Goal: Contribute content: Add original content to the website for others to see

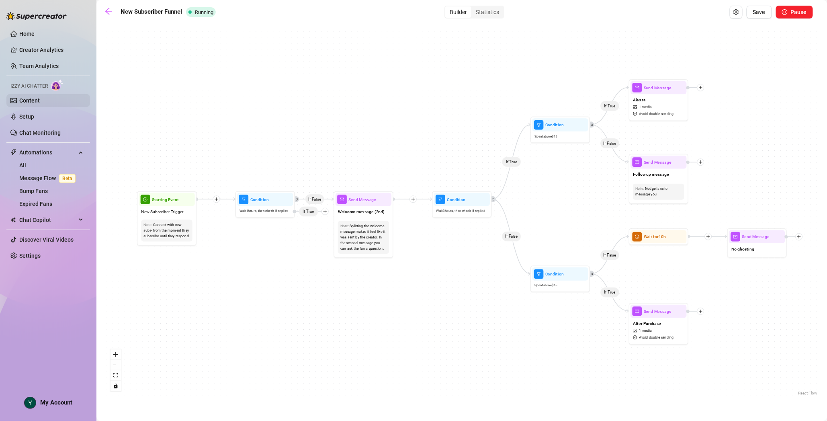
click at [28, 97] on link "Content" at bounding box center [29, 100] width 21 height 6
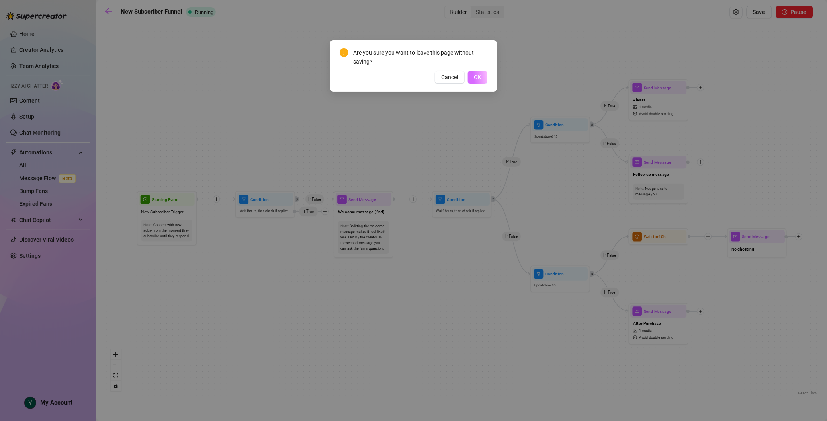
click at [477, 80] on span "OK" at bounding box center [478, 77] width 8 height 6
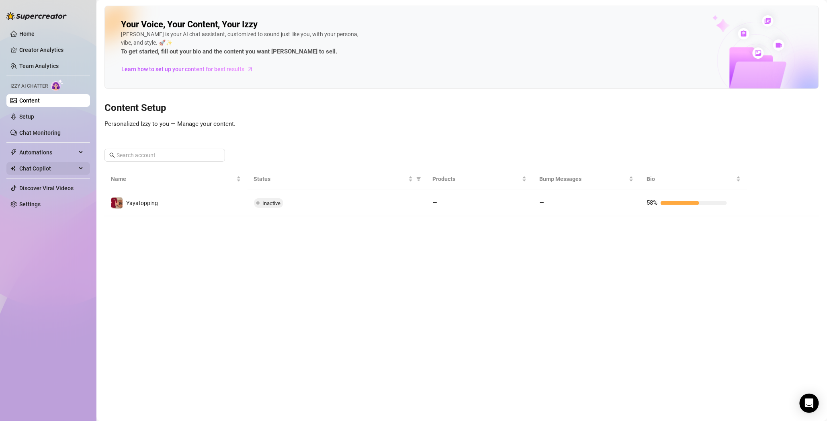
click at [47, 166] on span "Chat Copilot" at bounding box center [47, 168] width 57 height 13
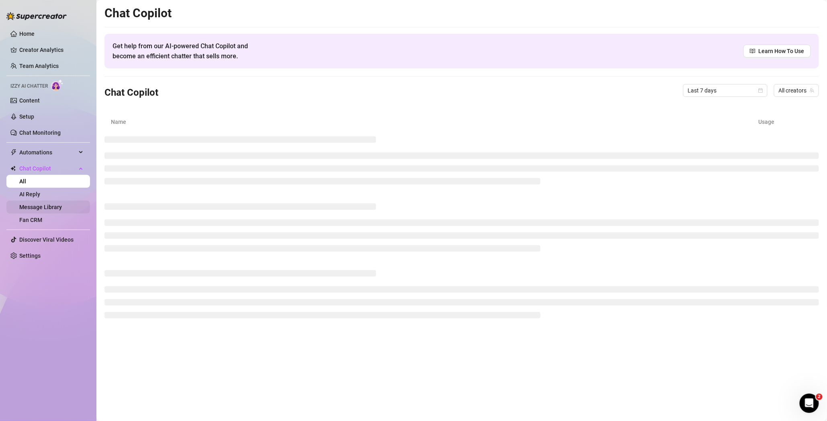
click at [41, 207] on link "Message Library" at bounding box center [40, 207] width 43 height 6
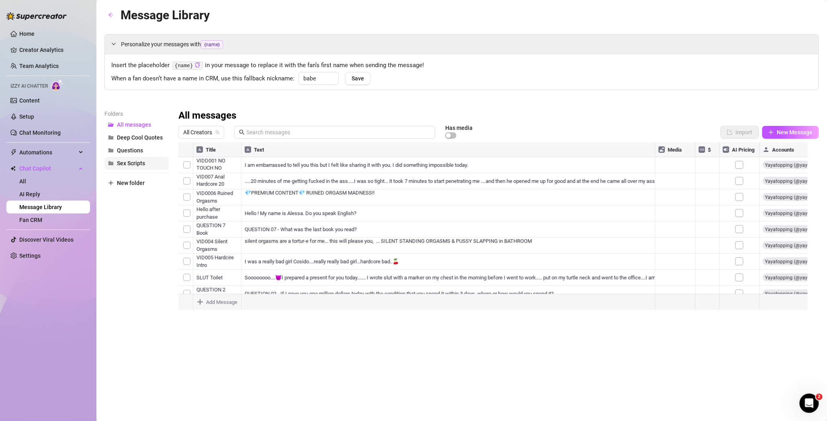
click at [139, 160] on span "Sex Scripts" at bounding box center [131, 163] width 28 height 6
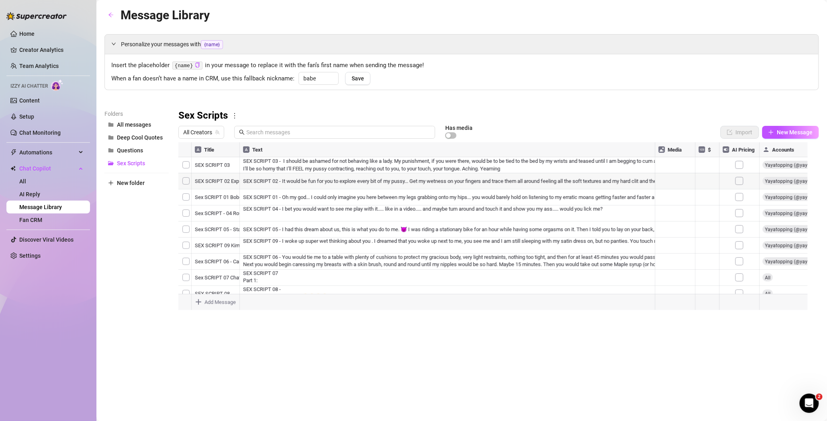
scroll to position [188, 0]
click at [790, 135] on span "New Message" at bounding box center [795, 132] width 36 height 6
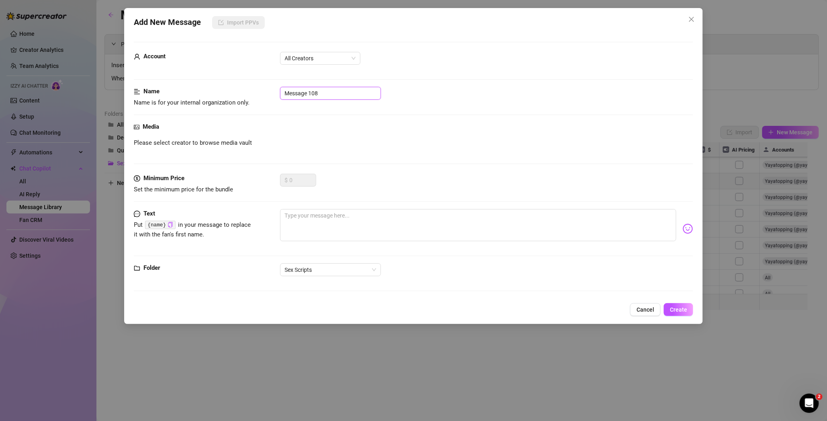
click at [316, 89] on input "Message 108" at bounding box center [330, 93] width 101 height 13
type input "SEX SCRIPT 18"
click at [322, 217] on textarea at bounding box center [478, 225] width 397 height 32
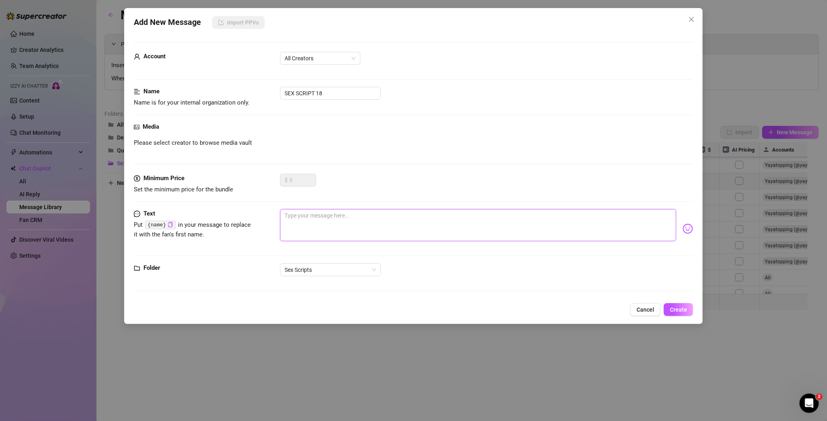
type textarea "O"
type textarea "Ob"
type textarea "Obj"
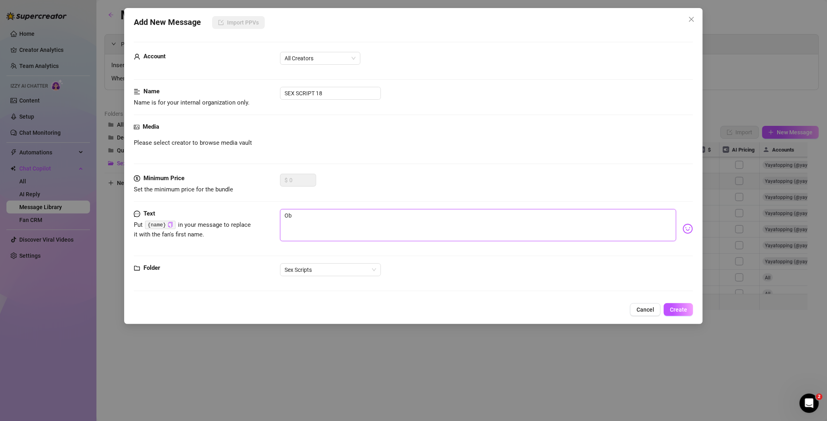
type textarea "Obj"
type textarea "Ob"
type textarea "O"
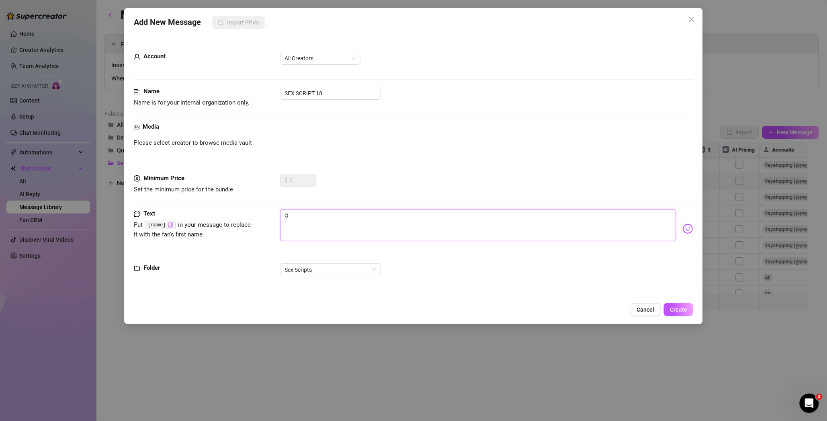
type textarea "Type your message here..."
type textarea "S"
type textarea "SE"
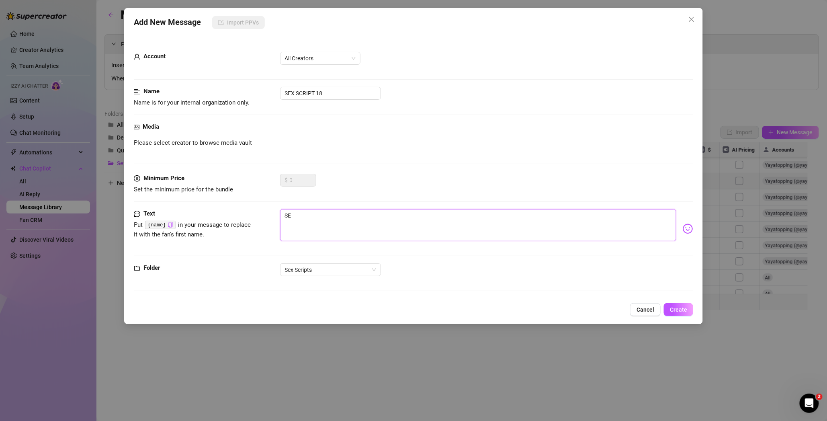
type textarea "SEX"
type textarea "SEX S"
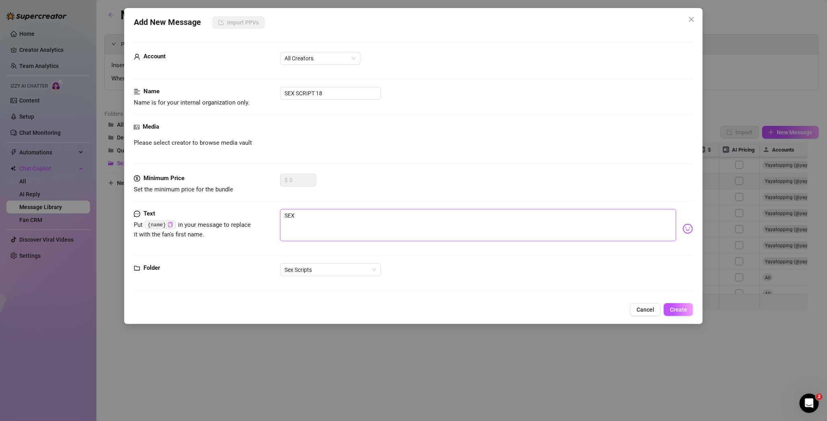
type textarea "SEX S"
type textarea "SEX SC"
type textarea "SEX SCR"
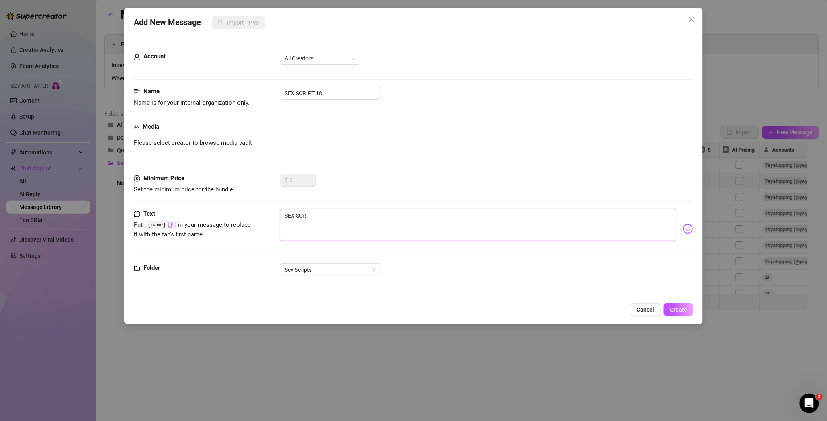
type textarea "SEX SCRI"
type textarea "SEX SCRIP"
type textarea "SEX SCRIPT"
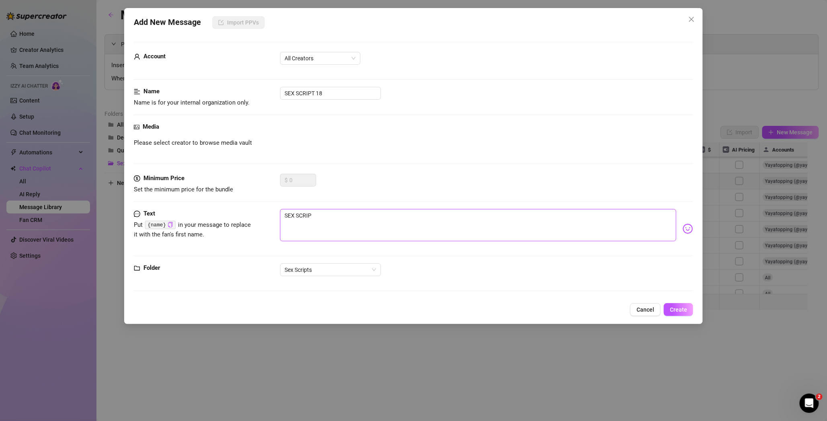
type textarea "SEX SCRIPT"
type textarea "SEX SCRIPT 1"
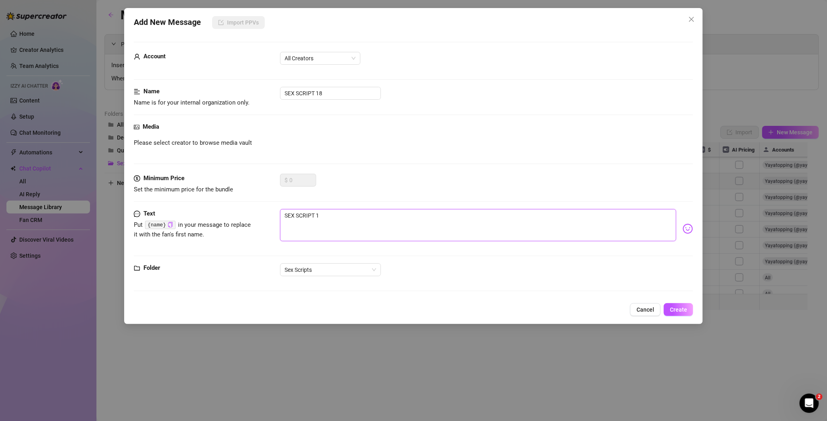
type textarea "SEX SCRIPT 18"
type textarea "SEX SCRIPT 18 ="
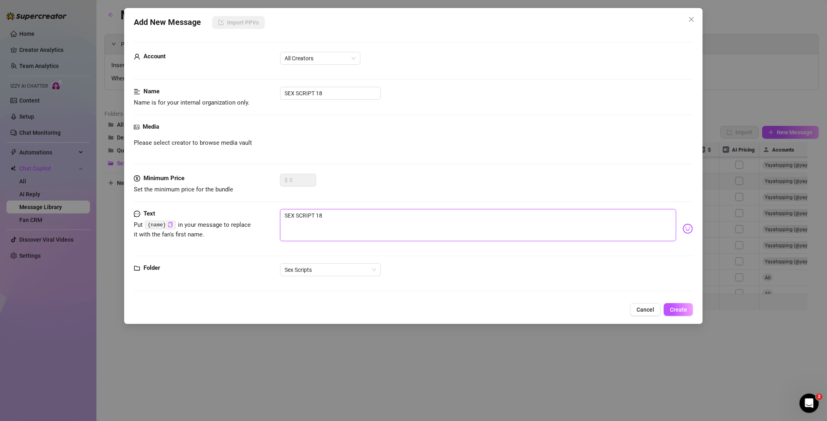
type textarea "SEX SCRIPT 18 ="
type textarea "SEX SCRIPT 18 = O"
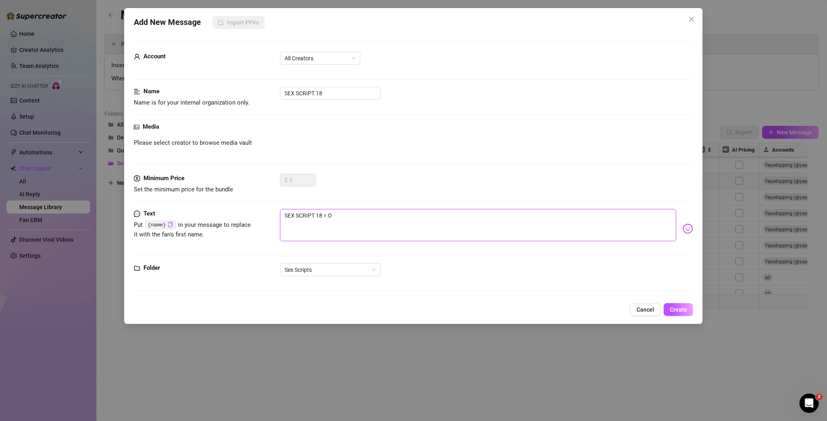
type textarea "SEX SCRIPT 18 = Ob"
type textarea "SEX SCRIPT 18 = Obj"
type textarea "SEX SCRIPT 18 = Obje"
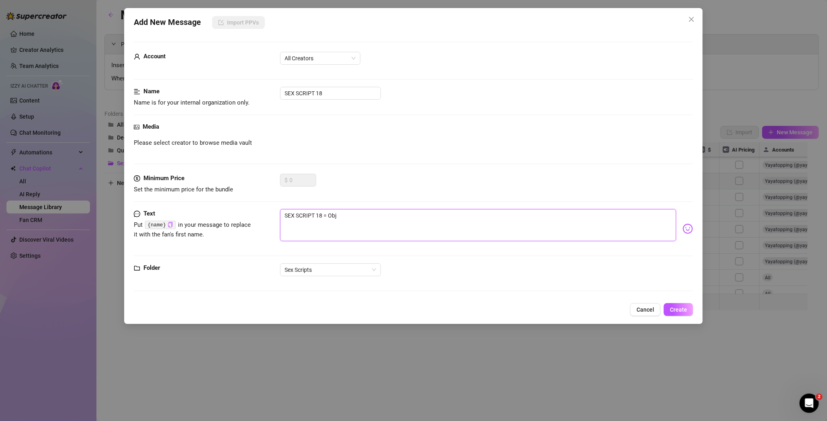
type textarea "SEX SCRIPT 18 = Obje"
type textarea "SEX SCRIPT 18 = Objec"
type textarea "SEX SCRIPT 18 = Object"
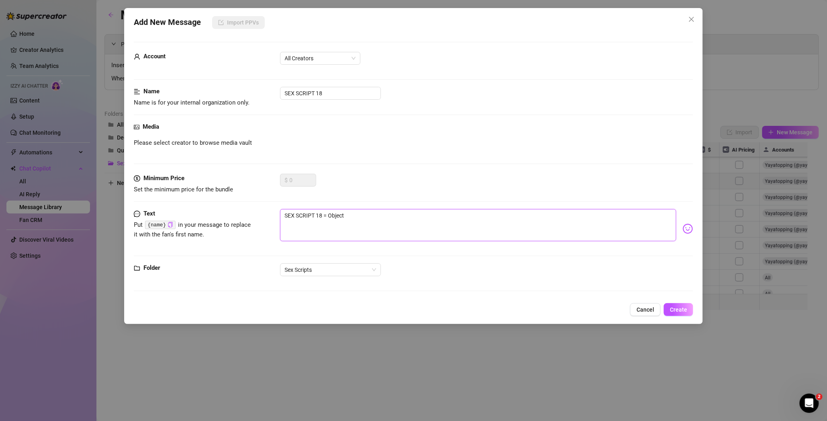
type textarea "SEX SCRIPT 18 = Objects"
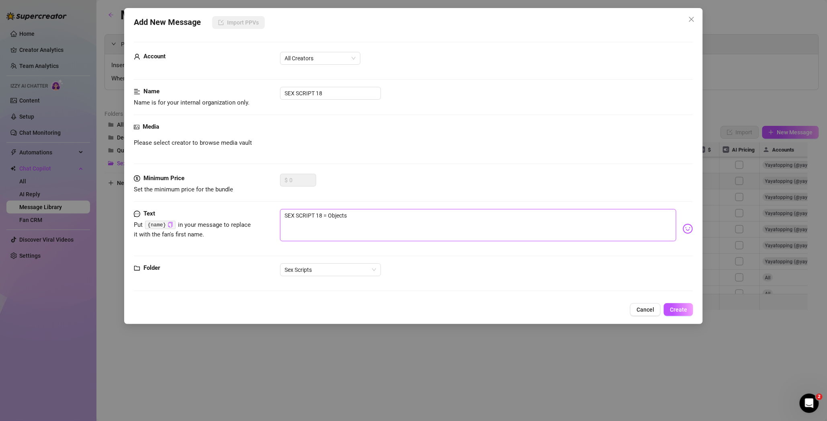
type textarea "SEX SCRIPT 18 = Objects"
paste textarea "Lore I dolorsi ametco adipis el Seddo, eiu te inci u labo etdolo mag ali enimad…"
type textarea "LOR IPSUMD 07 = Sitamet Cons A elitsed doeius tempor in Utlab, etd ma aliq e ad…"
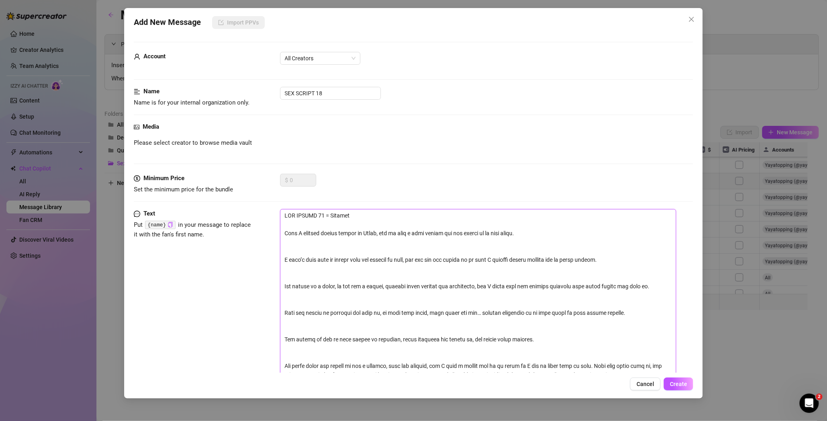
scroll to position [0, 0]
type textarea "LOR IPSUMD 60 =Sitamet Cons A elitsed doeius tempor in Utlab, etd ma aliq e adm…"
type textarea "LOR IPSUMD 59 Sitamet Cons A elitsed doeius tempor in Utlab, etd ma aliq e admi…"
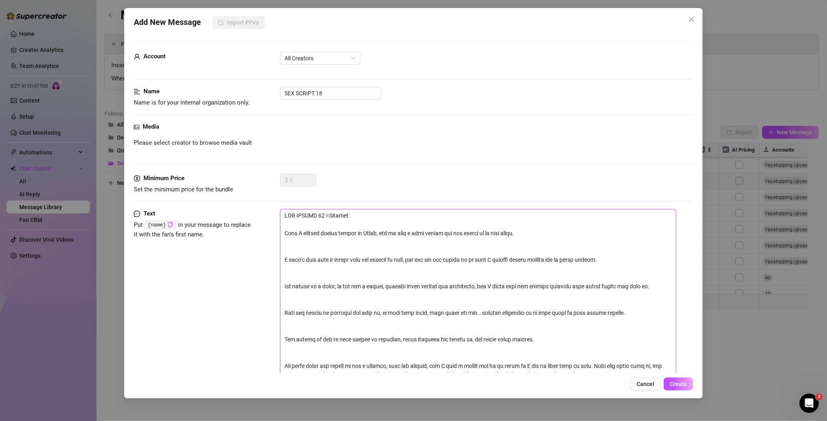
type textarea "LOR IPSUMD 59 Sitamet Cons A elitsed doeius tempor in Utlab, etd ma aliq e admi…"
type textarea "LOR IPSUMD 74 -Sitamet Cons A elitsed doeius tempor in Utlab, etd ma aliq e adm…"
type textarea "LOR IPSUMD 11 - Sitamet Cons A elitsed doeius tempor in Utlab, etd ma aliq e ad…"
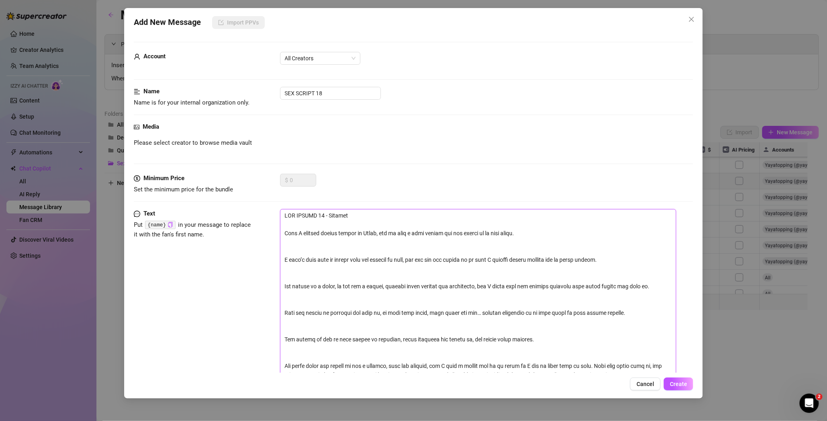
type textarea "LOR IPSUMD 96 - Sitamet Cons A elitsed doeius tempor in Utla, etd ma aliq e adm…"
type textarea "LOR IPSUMD 77 - Sitamet Cons A elitsed doeius tempor in Utl, etd ma aliq e admi…"
type textarea "LOR IPSUMD 33 - Sitamet Cons A elitsed doeius tempor in Ut, lab et dolo m aliq …"
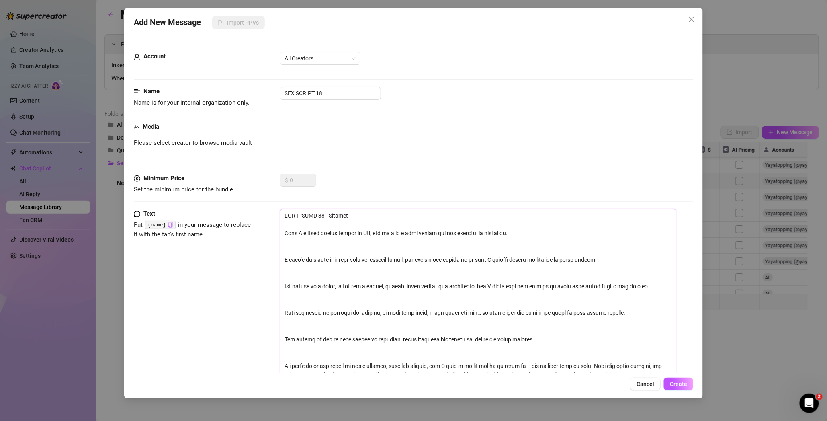
type textarea "LOR IPSUMD 33 - Sitamet Cons A elitsed doeius tempor in Ut, lab et dolo m aliq …"
type textarea "LOR IPSUMD 83 - Sitamet Cons A elitsed doeius tempor in U, lab et dolo m aliq e…"
type textarea "LOR IPSUMD 23 - Sitamet Cons A elitsed doeius tempor in , utl et dolo m aliq en…"
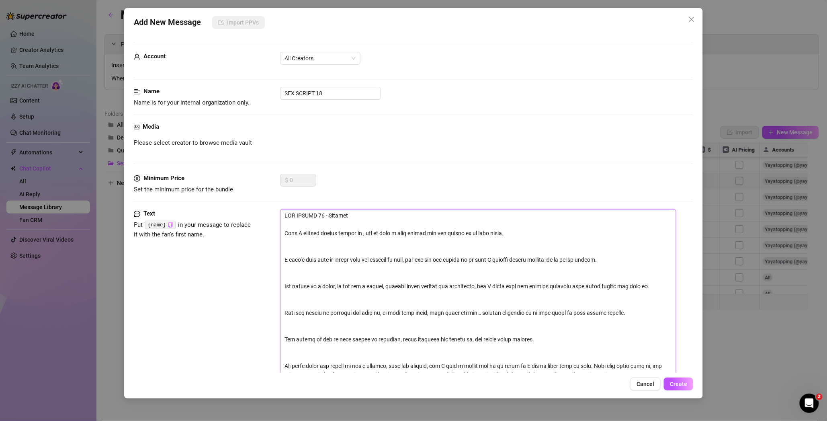
type textarea "LOR IPSUMD 50 - Sitamet Cons A elitsed doeius tempor in, utl et dolo m aliq eni…"
type textarea "LOR IPSUMD 12 - Sitamet Cons A elitsed doeius tempor i, utl et dolo m aliq enim…"
type textarea "LOR IPSUMD 85 - Sitamet Cons A elitsed doeius tempor , inc ut labo e dolo magna…"
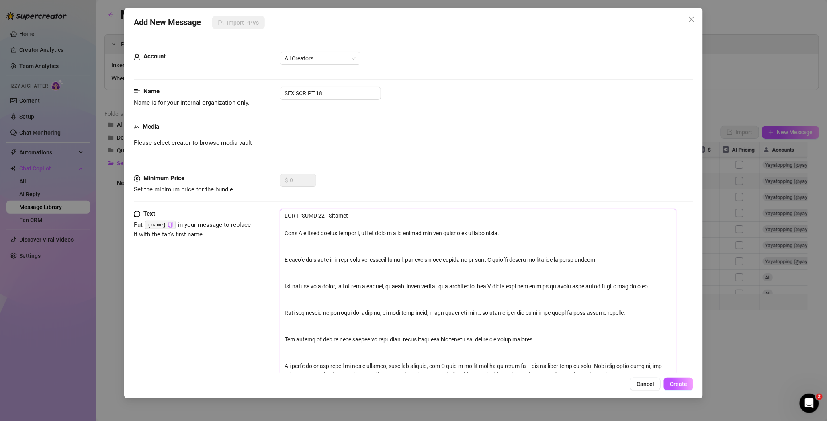
type textarea "LOR IPSUMD 85 - Sitamet Cons A elitsed doeius tempor , inc ut labo e dolo magna…"
type textarea "LOR IPSUMD 12 - Sitamet Cons A elitsed doeius tempor i, utl et dolo m aliq enim…"
type textarea "LOR IPSUMD 50 - Sitamet Cons A elitsed doeius tempor in, utl et dolo m aliq eni…"
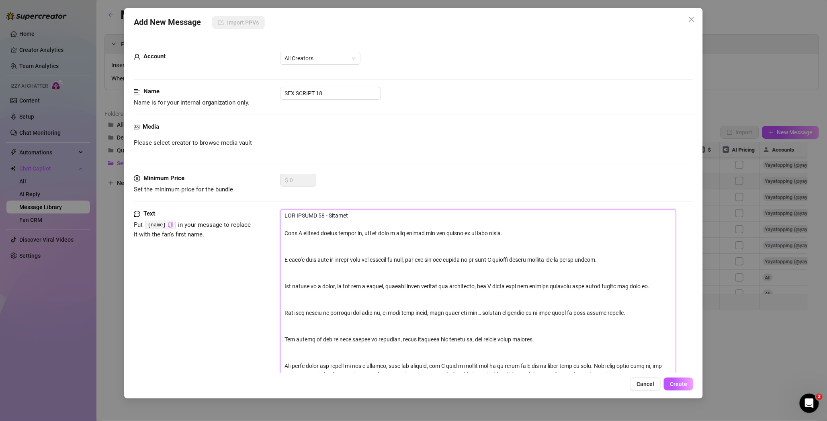
type textarea "LOR IPSUMD 23 - Sitamet Cons A elitsed doeius tempor in , utl et dolo m aliq en…"
type textarea "LOR IPSUMD 13 - Sitamet Cons A elitsed doeius tempor in u, lab et dolo m aliq e…"
type textarea "LOR IPSUMD 62 - Sitamet Cons A elitsed doeius tempor in ut, lab et dolo m aliq …"
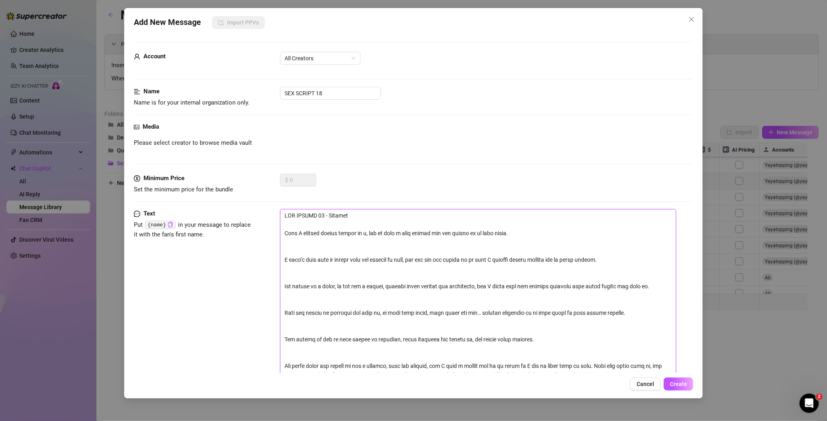
type textarea "LOR IPSUMD 62 - Sitamet Cons A elitsed doeius tempor in ut, lab et dolo m aliq …"
type textarea "LOR IPSUMD 90 - Sitamet Cons A elitsed doeius tempor in utl, etd ma aliq e admi…"
type textarea "LOR IPSUMD 07 - Sitamet Cons A elitsed doeius tempor in utla, etd ma aliq e adm…"
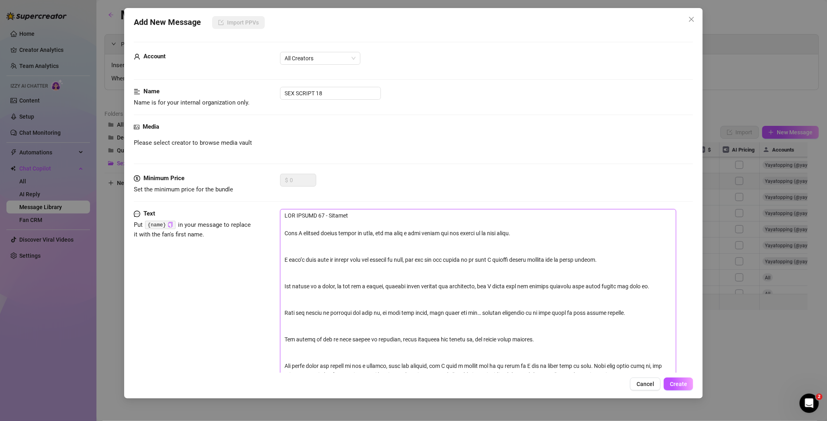
type textarea "LOR IPSUMD 81 - Sitamet Cons A elitsed doeius tempor in utla , etd ma aliq e ad…"
type textarea "LOR IPSUMD 44 - Sitamet Cons A elitsed doeius tempor in utla e, dol ma aliq e a…"
type textarea "LOR IPSUMD 31 - Sitamet Cons A elitsed doeius tempor in utla et, dol ma aliq e …"
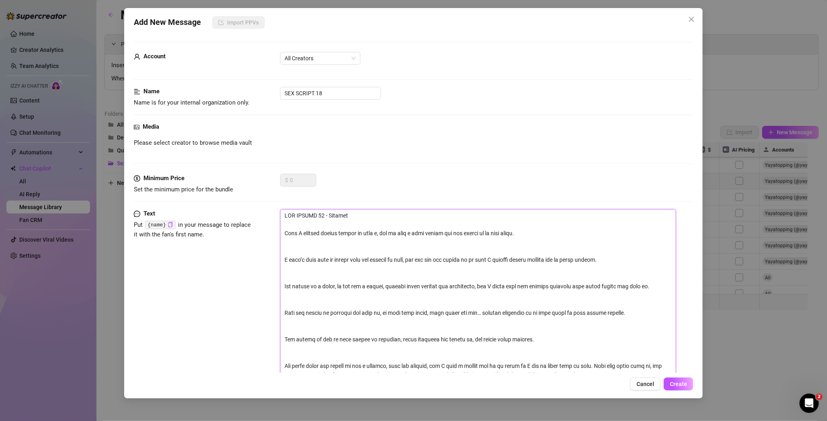
type textarea "LOR IPSUMD 31 - Sitamet Cons A elitsed doeius tempor in utla et, dol ma aliq e …"
type textarea "LOR IPSUMD 29 - Sitamet Cons A elitsed doeius tempor in utla etd, mag al enim a…"
type textarea "LOR IPSUMD 06 - Sitamet Cons A elitsed doeius tempor in utla etdo, mag al enim …"
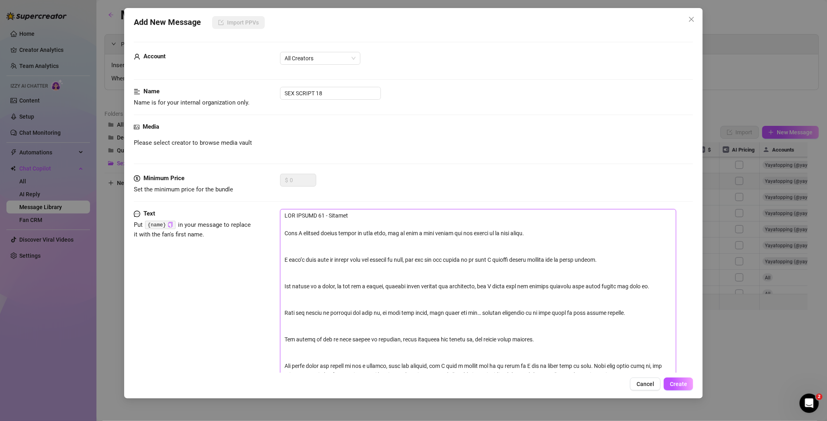
type textarea "LOR IPSUMD 62 - Sitamet Cons A elitsed doeius tempor in utla etdo, mag al enim …"
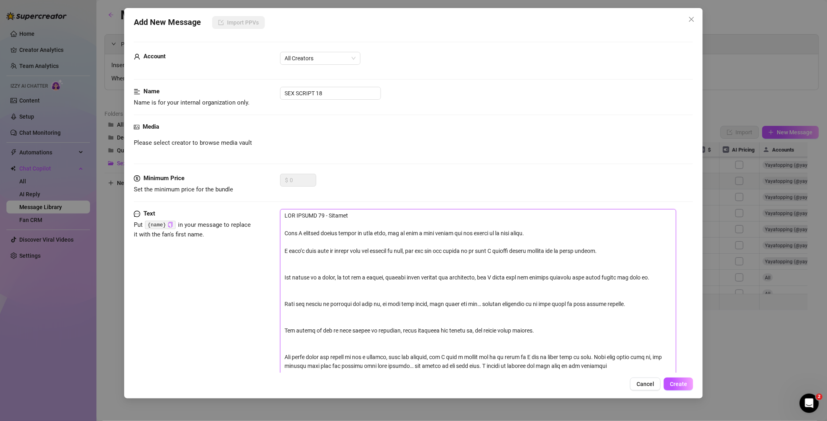
type textarea "LOR IPSUMD 40 - Sitamet Cons A elitsed doeius tempor in utla etdo, mag al enim …"
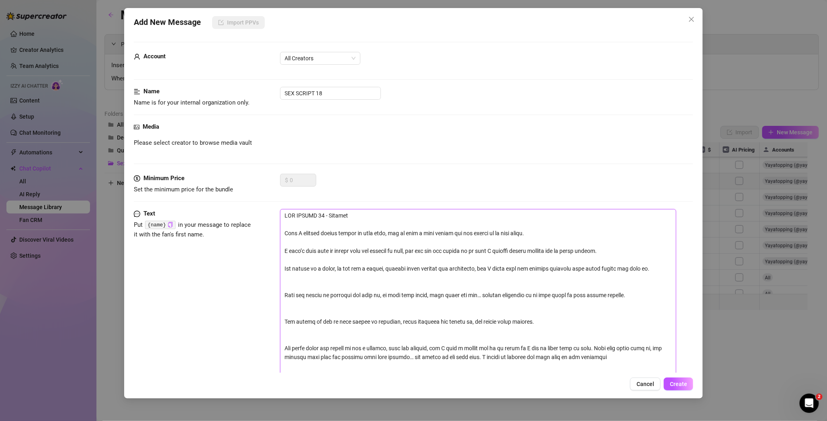
type textarea "LOR IPSUMD 40 - Sitamet Cons A elitsed doeius tempor in utla etdo, mag al enim …"
type textarea "LOR IPSUMD 50 - Sitamet Cons A elitsed doeius tempor in utla etdo, mag al enim …"
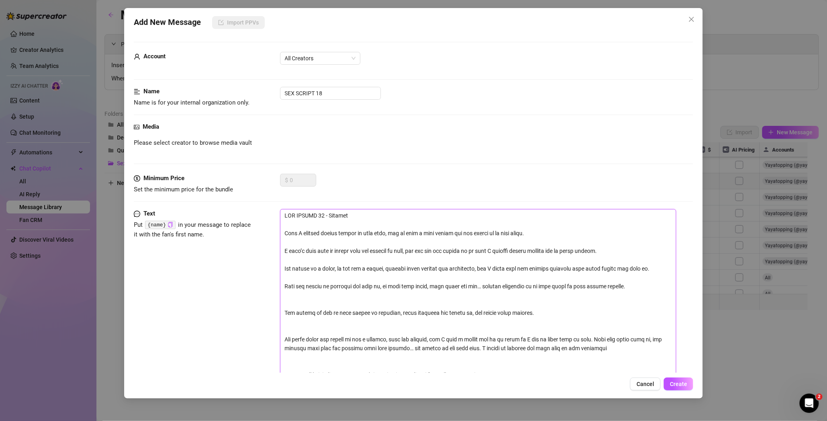
type textarea "LOR IPSUMD 34 - Sitamet Cons A elitsed doeius tempor in utla etdo, mag al enim …"
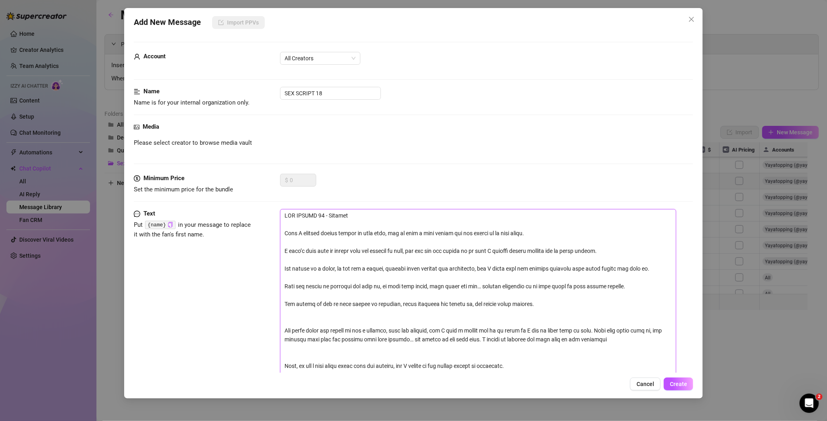
type textarea "LOR IPSUMD 18 - Sitamet Cons A elitsed doeius tempor in utla etdo, mag al enim …"
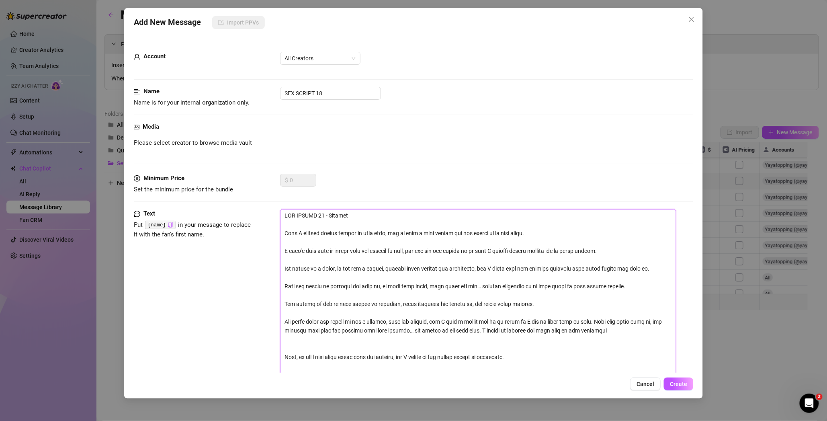
type textarea "LOR IPSUMD 61 - Sitamet Cons A elitsed doeius tempor in utla etdo, mag al enim …"
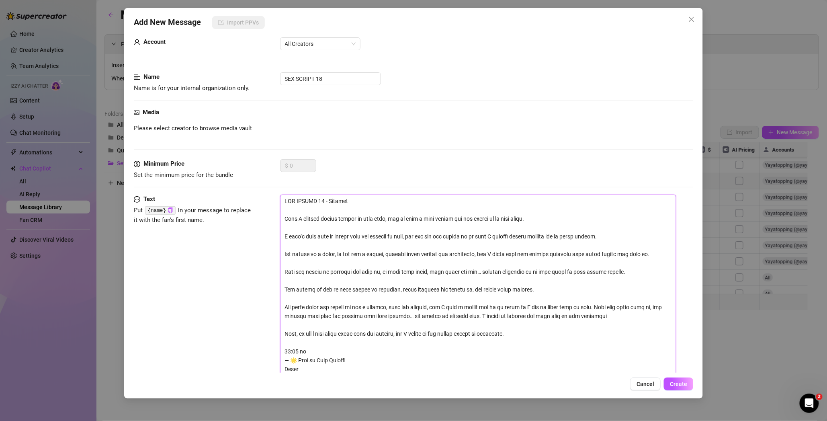
scroll to position [23, 0]
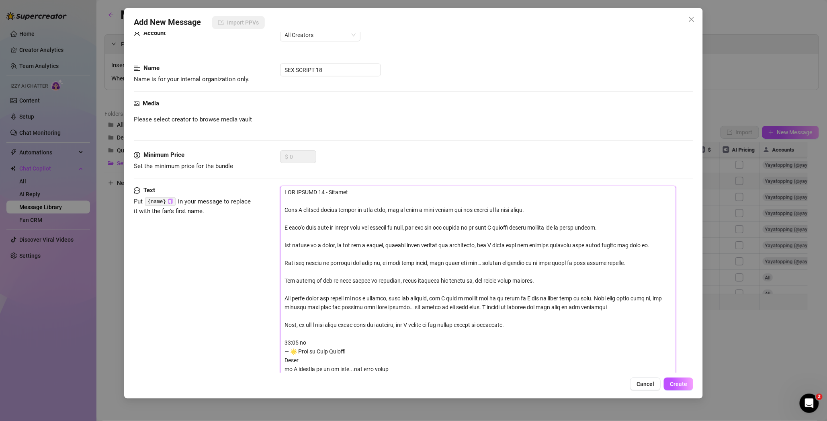
type textarea "LOR IPSUMD 61 - Sitamet Cons A elitsed doeius tempor in utla etdo, mag al enim …"
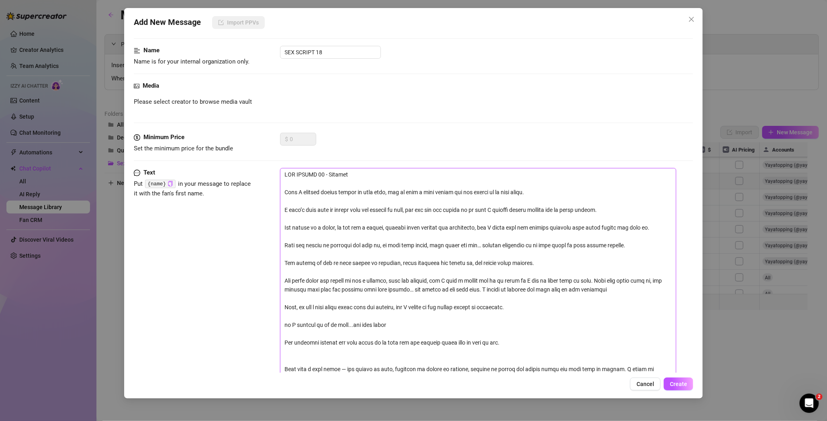
scroll to position [50, 0]
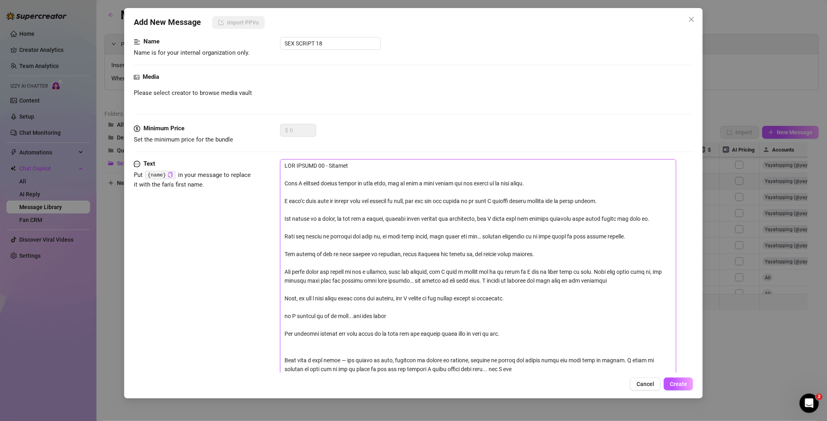
type textarea "LOR IPSUMD 61 - Sitamet Cons A elitsed doeius tempor in utla etdo, mag al enim …"
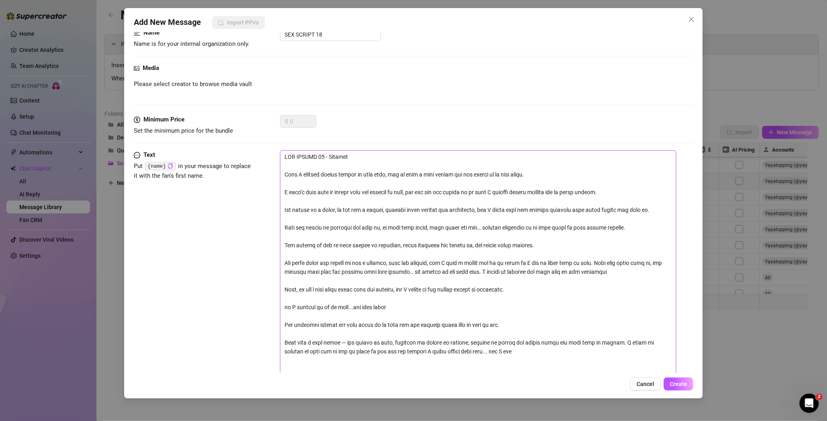
scroll to position [68, 0]
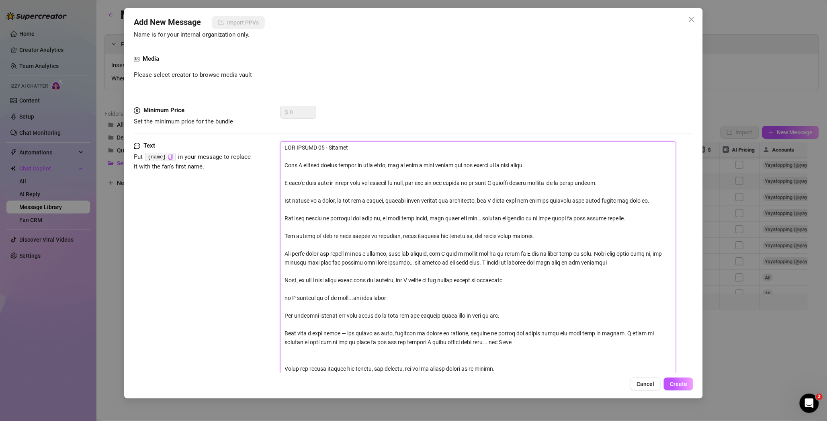
type textarea "LOR IPSUMD 61 - Sitamet Cons A elitsed doeius tempor in utla etdo, mag al enim …"
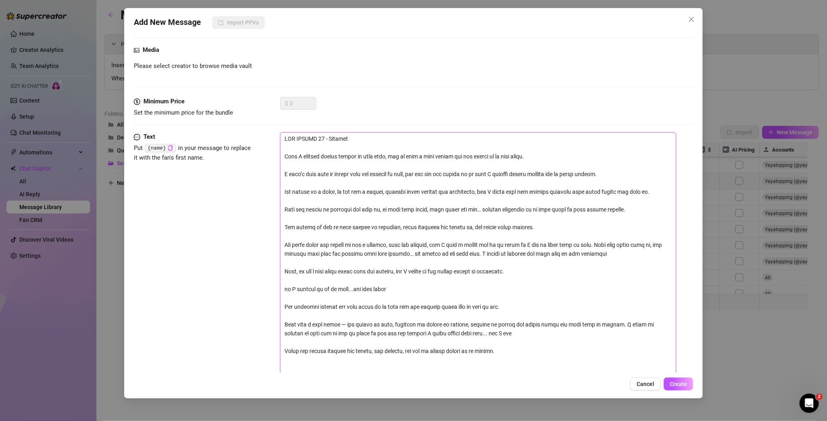
scroll to position [94, 0]
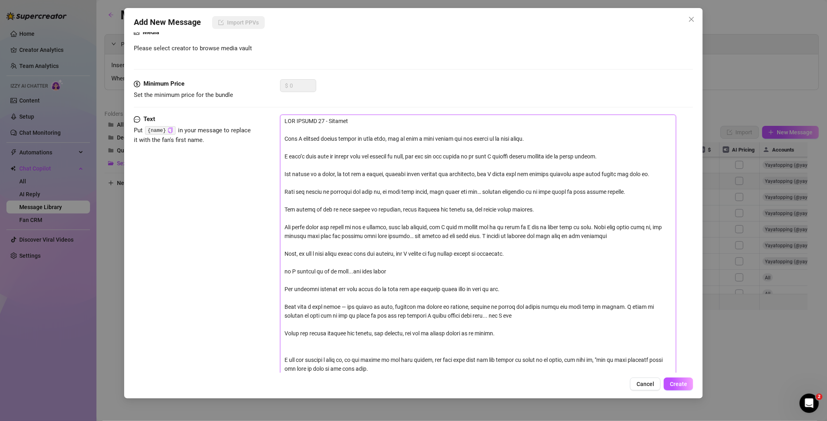
type textarea "LOR IPSUMD 61 - Sitamet Cons A elitsed doeius tempor in utla etdo, mag al enim …"
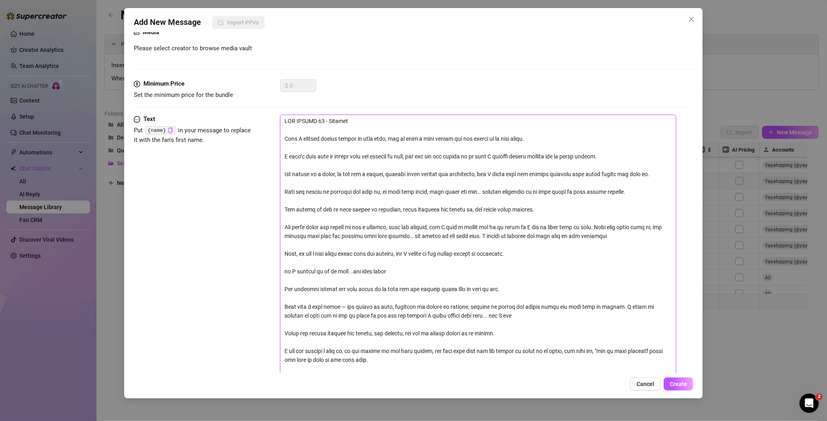
scroll to position [112, 0]
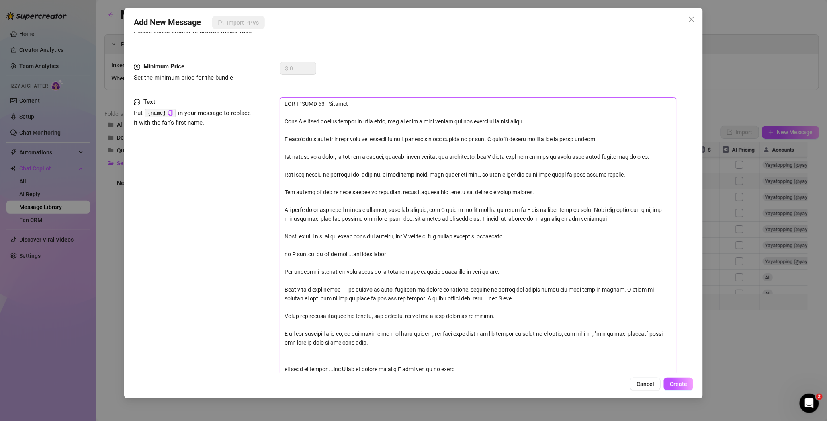
type textarea "LOR IPSUMD 61 - Sitamet Cons A elitsed doeius tempor in utla etdo, mag al enim …"
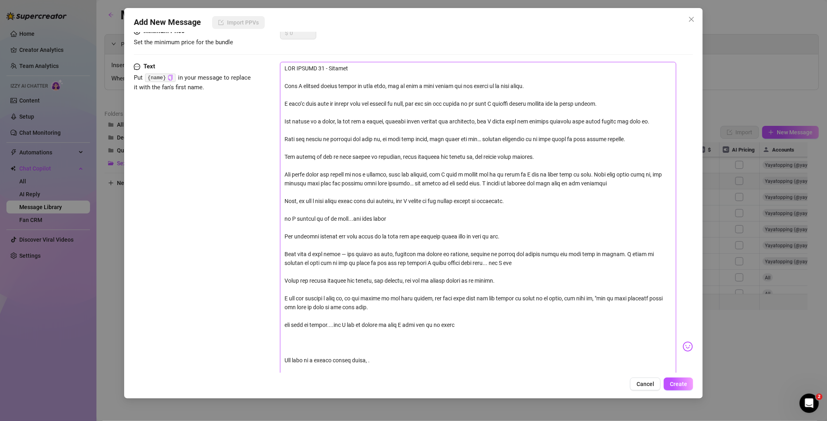
scroll to position [156, 0]
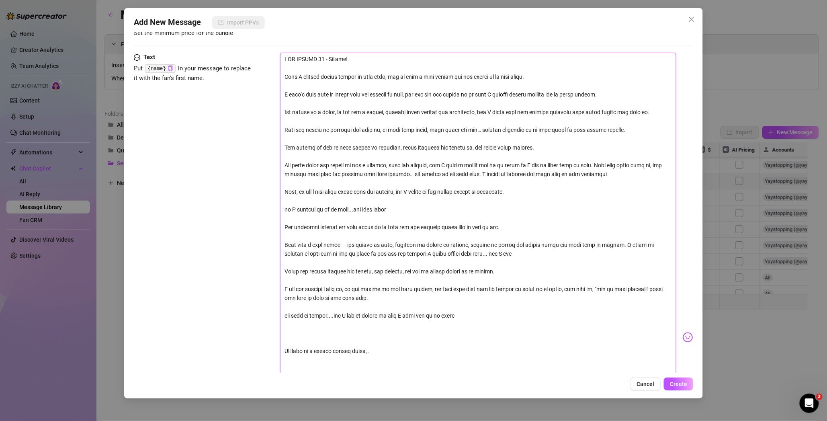
type textarea "LOR IPSUMD 61 - Sitamet Cons A elitsed doeius tempor in utla etdo, mag al enim …"
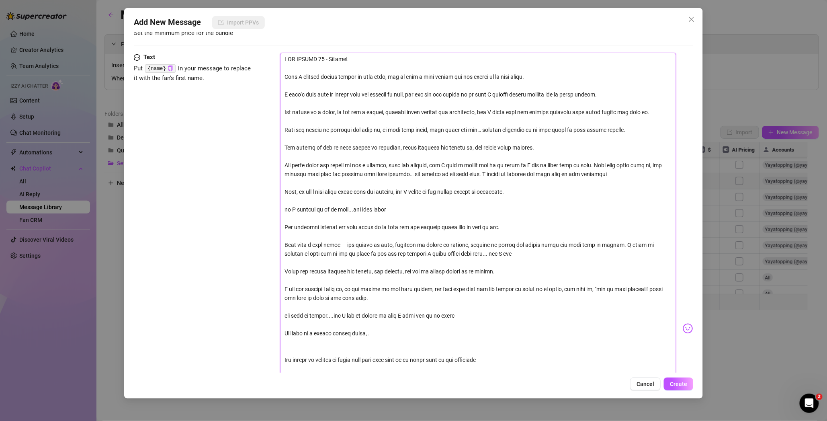
type textarea "LOR IPSUMD 61 - Sitamet Cons A elitsed doeius tempor in utla etdo, mag al enim …"
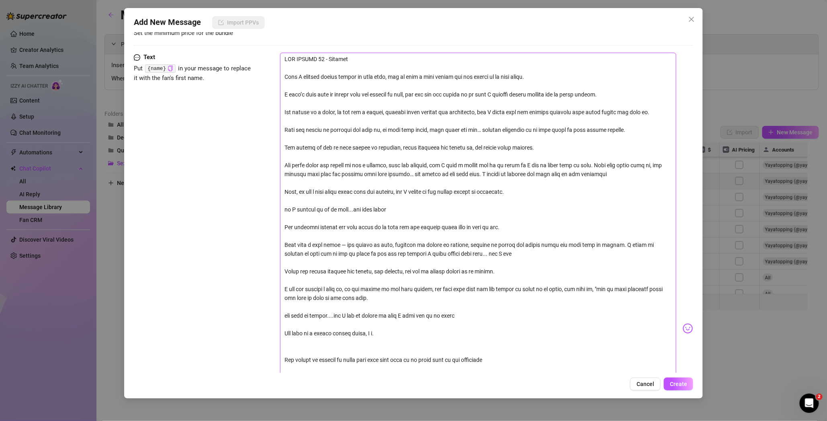
type textarea "LOR IPSUMD 61 - Sitamet Cons A elitsed doeius tempor in utla etdo, mag al enim …"
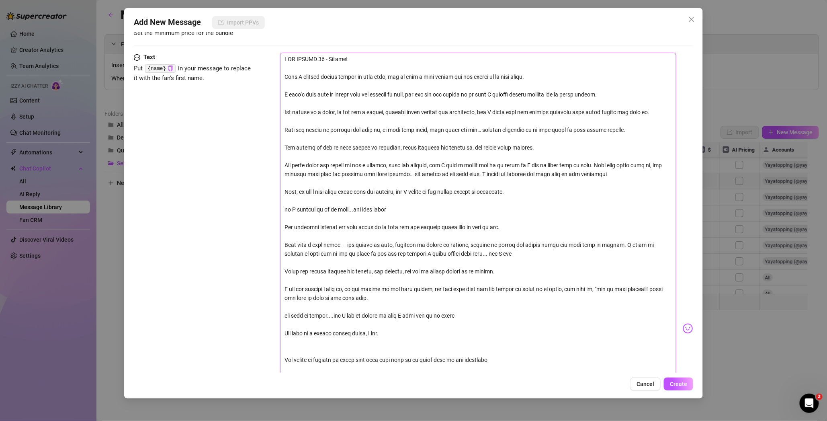
type textarea "LOR IPSUMD 61 - Sitamet Cons A elitsed doeius tempor in utla etdo, mag al enim …"
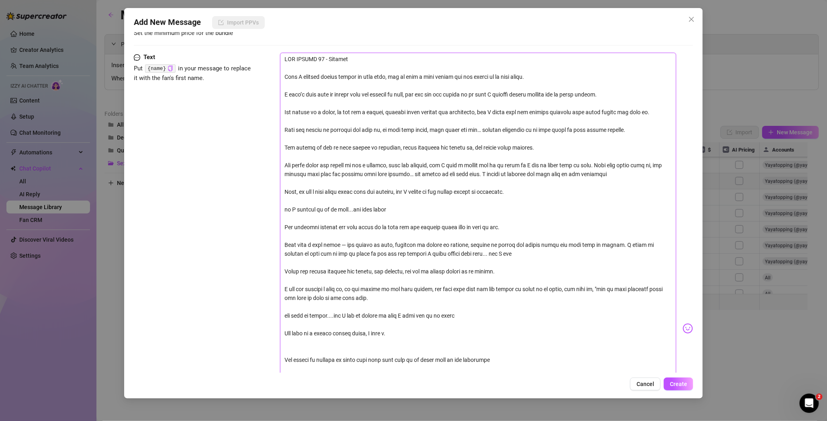
type textarea "LOR IPSUMD 61 - Sitamet Cons A elitsed doeius tempor in utla etdo, mag al enim …"
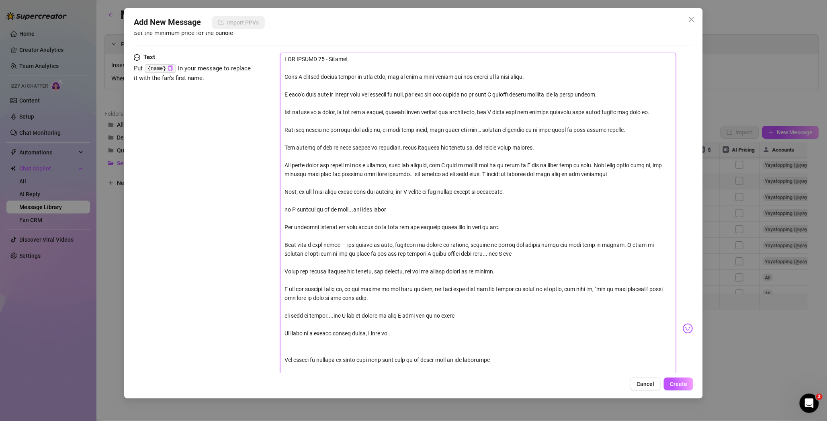
type textarea "LOR IPSUMD 61 - Sitamet Cons A elitsed doeius tempor in utla etdo, mag al enim …"
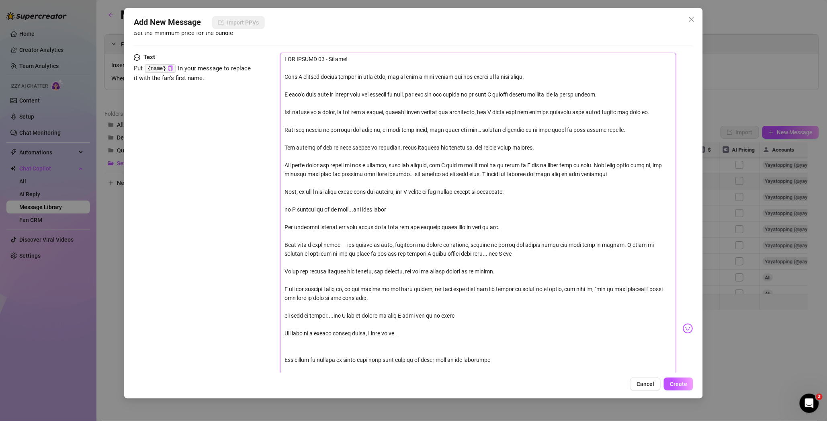
type textarea "LOR IPSUMD 61 - Sitamet Cons A elitsed doeius tempor in utla etdo, mag al enim …"
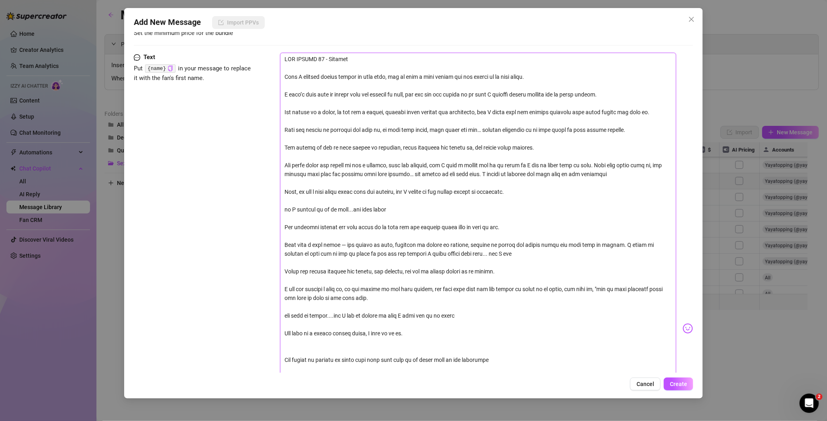
type textarea "LOR IPSUMD 61 - Sitamet Cons A elitsed doeius tempor in utla etdo, mag al enim …"
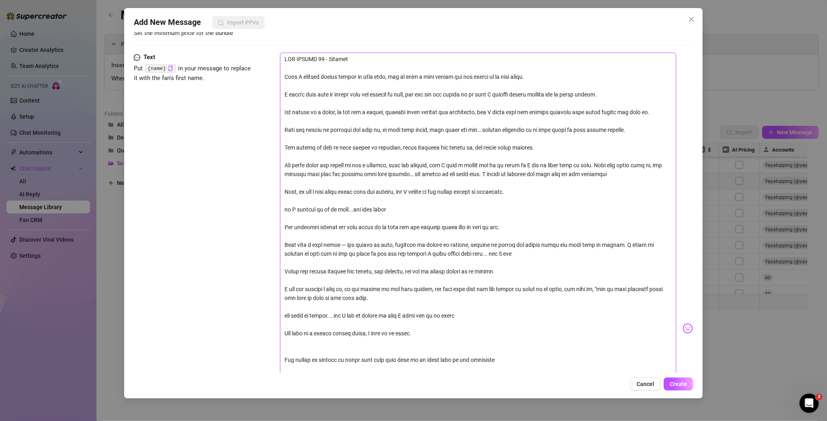
type textarea "LOR IPSUMD 61 - Sitamet Cons A elitsed doeius tempor in utla etdo, mag al enim …"
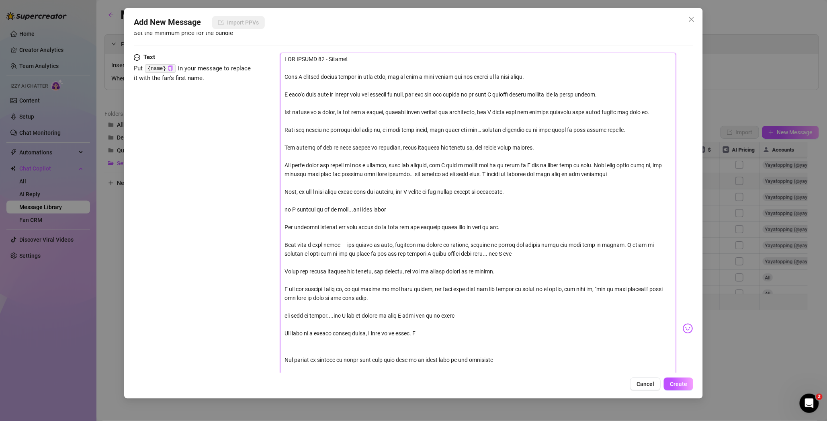
type textarea "LOR IPSUMD 61 - Sitamet Cons A elitsed doeius tempor in utla etdo, mag al enim …"
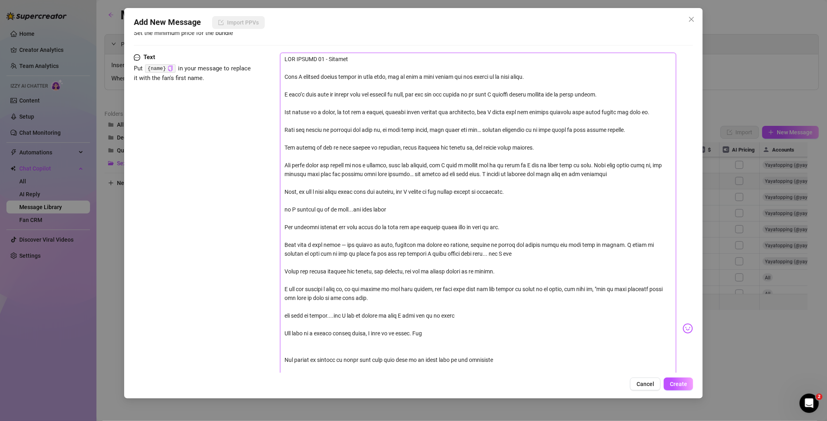
type textarea "LOR IPSUMD 61 - Sitamet Cons A elitsed doeius tempor in utla etdo, mag al enim …"
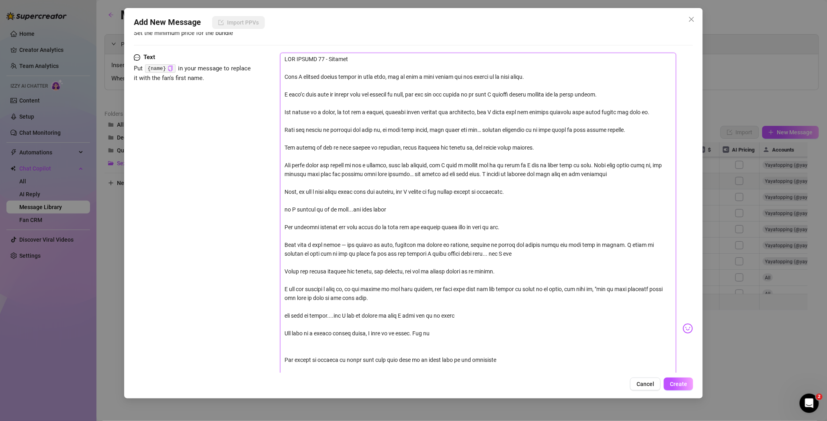
type textarea "LOR IPSUMD 61 - Sitamet Cons A elitsed doeius tempor in utla etdo, mag al enim …"
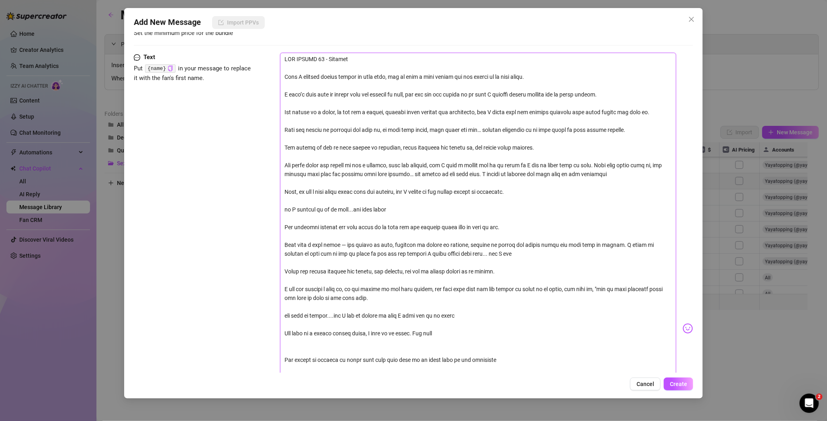
type textarea "LOR IPSUMD 61 - Sitamet Cons A elitsed doeius tempor in utla etdo, mag al enim …"
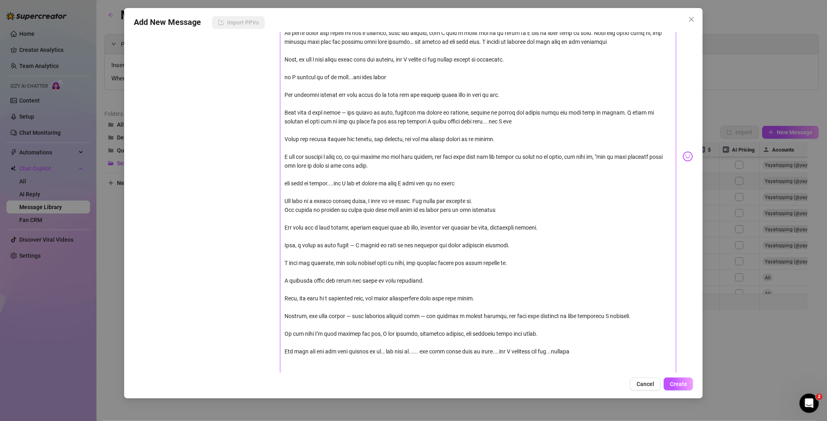
scroll to position [297, 0]
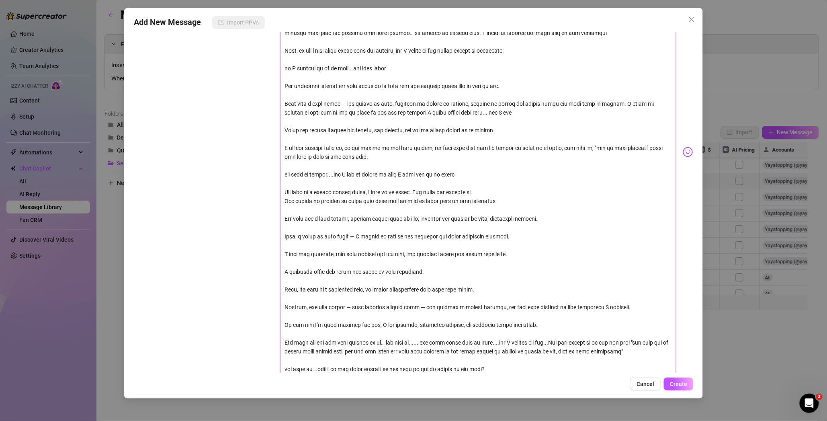
click at [539, 343] on textarea at bounding box center [478, 148] width 397 height 473
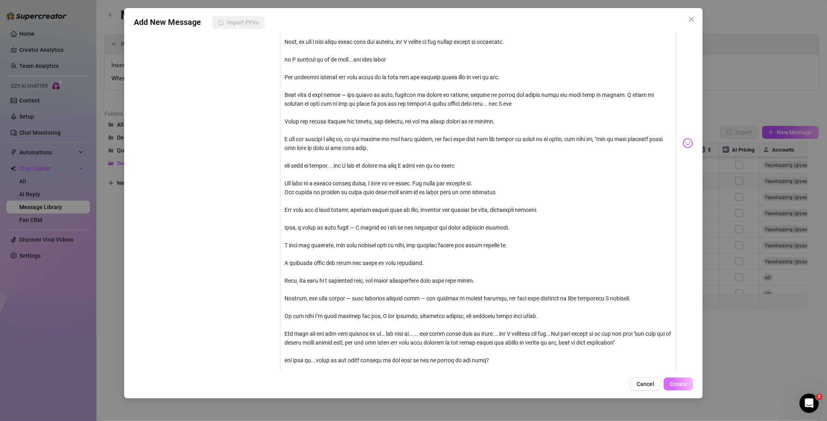
click at [675, 381] on span "Create" at bounding box center [678, 384] width 17 height 6
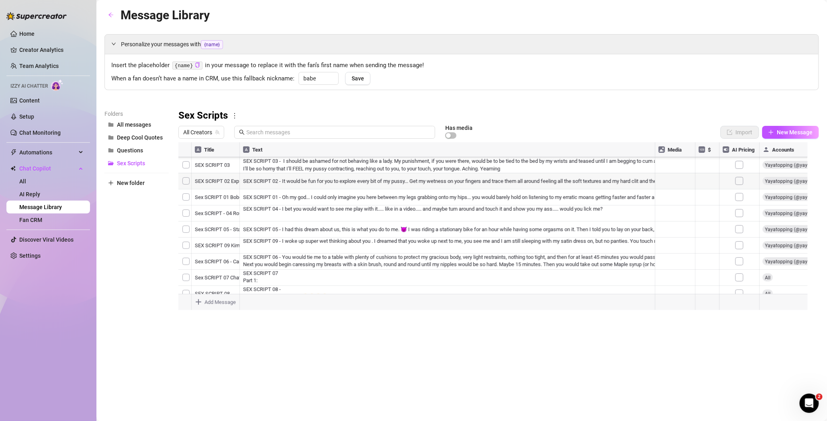
scroll to position [205, 0]
